Goal: Find specific page/section: Find specific page/section

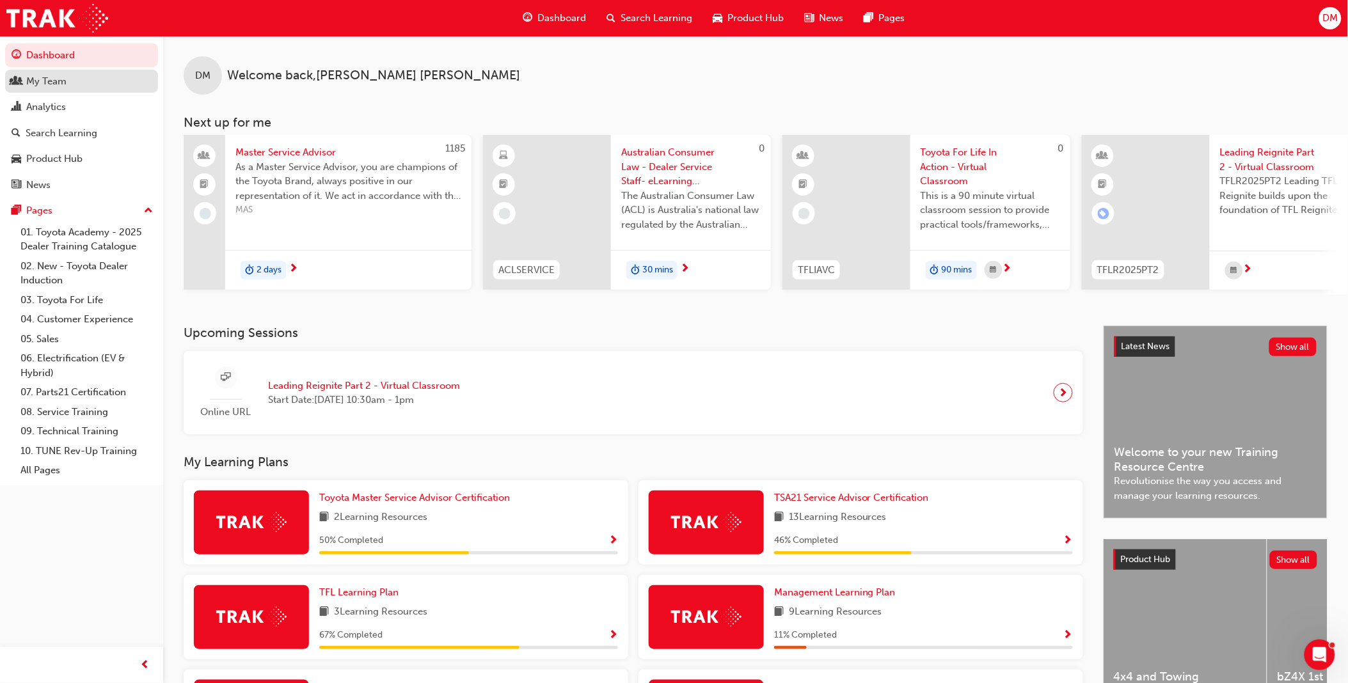
click at [79, 90] on div "My Team" at bounding box center [82, 82] width 140 height 16
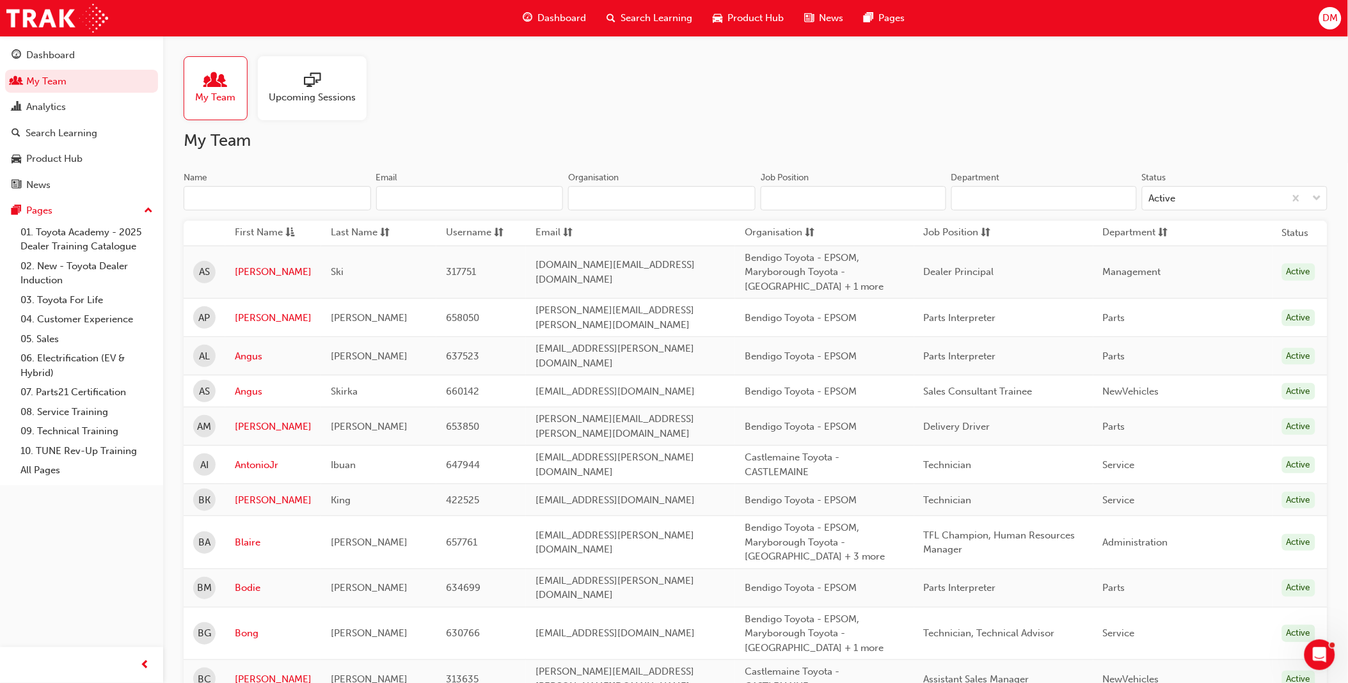
click at [335, 184] on div "Name" at bounding box center [277, 178] width 187 height 15
click at [335, 186] on input "Name" at bounding box center [277, 198] width 187 height 24
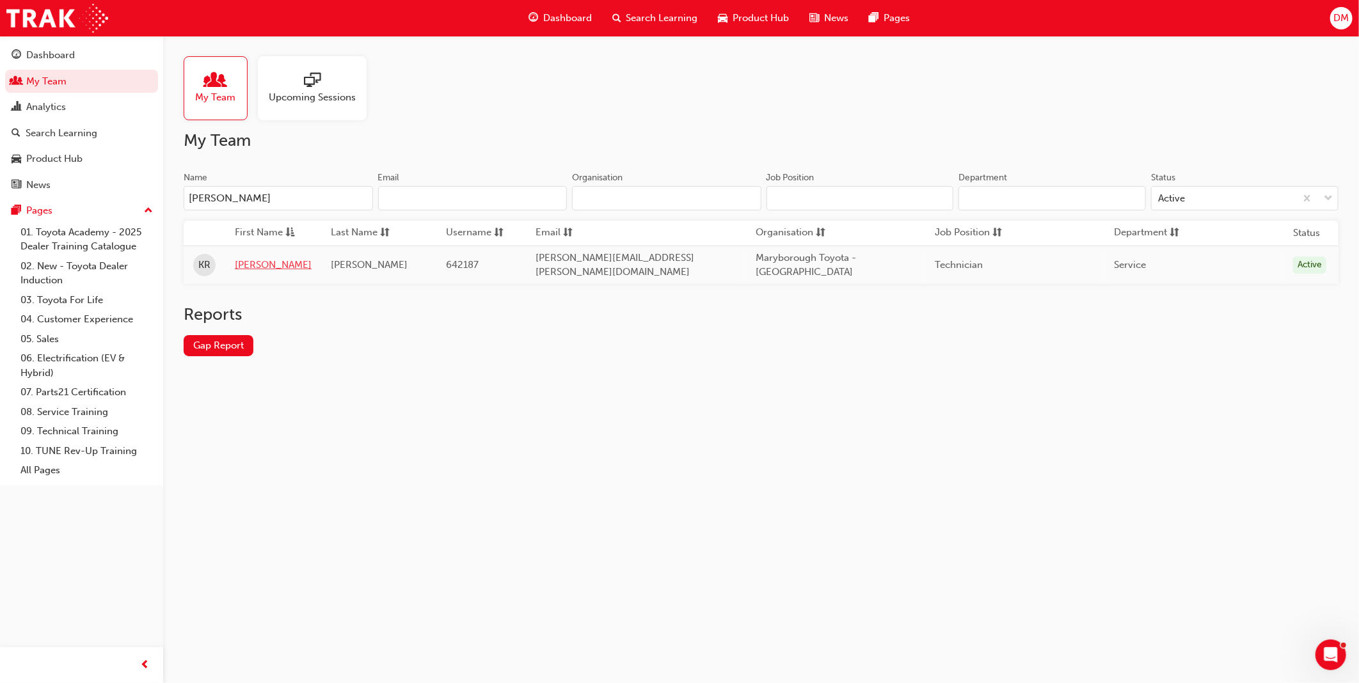
type input "[PERSON_NAME]"
click at [248, 266] on link "[PERSON_NAME]" at bounding box center [273, 265] width 77 height 15
